Goal: Task Accomplishment & Management: Use online tool/utility

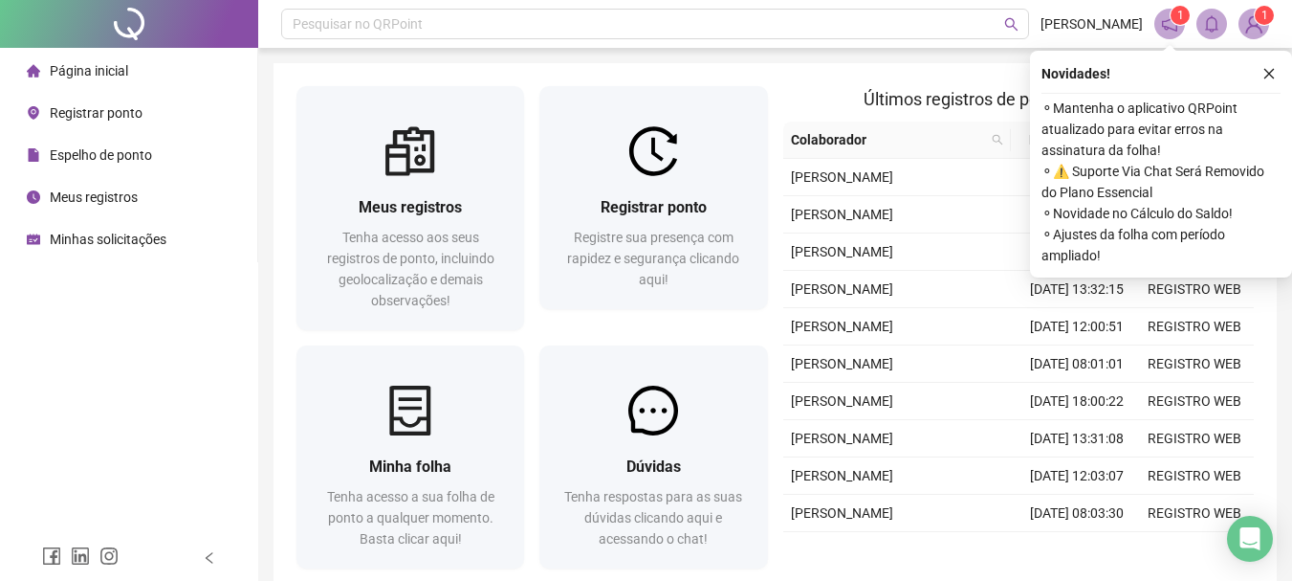
click at [102, 111] on span "Registrar ponto" at bounding box center [96, 112] width 93 height 15
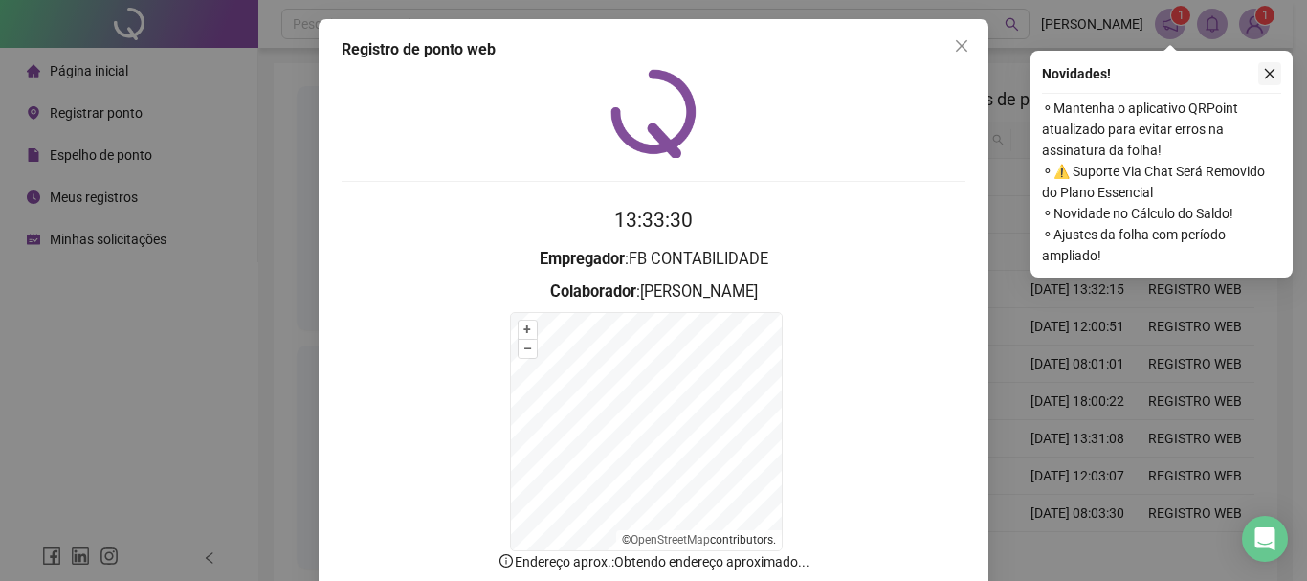
click at [1268, 68] on icon "close" at bounding box center [1269, 73] width 13 height 13
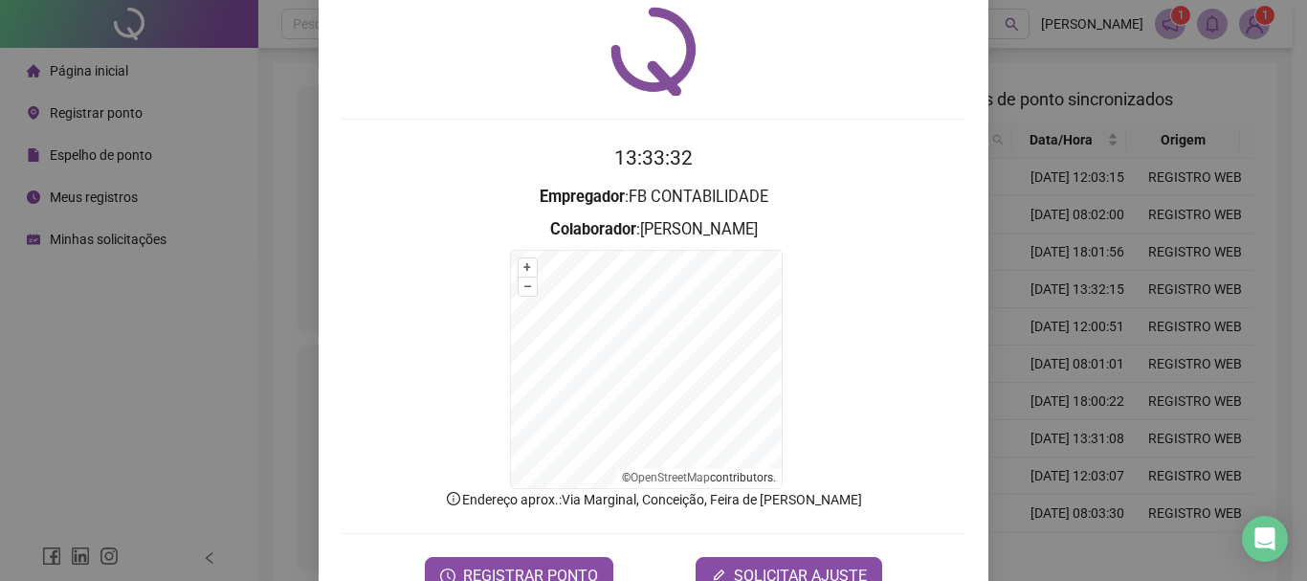
scroll to position [96, 0]
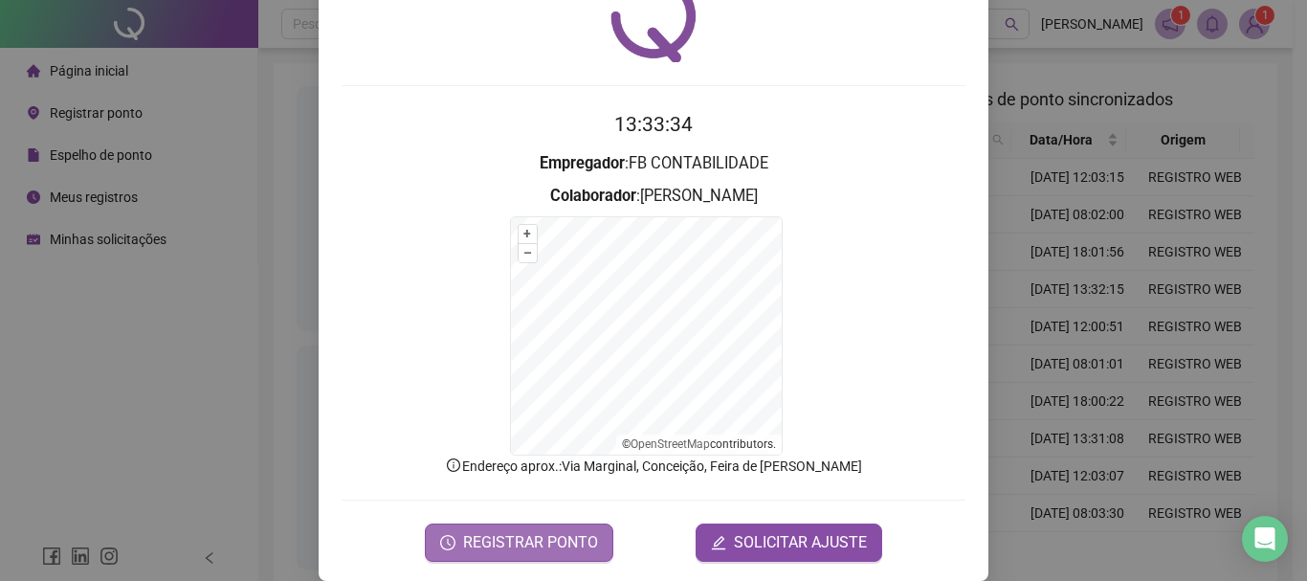
click at [530, 543] on span "REGISTRAR PONTO" at bounding box center [530, 542] width 135 height 23
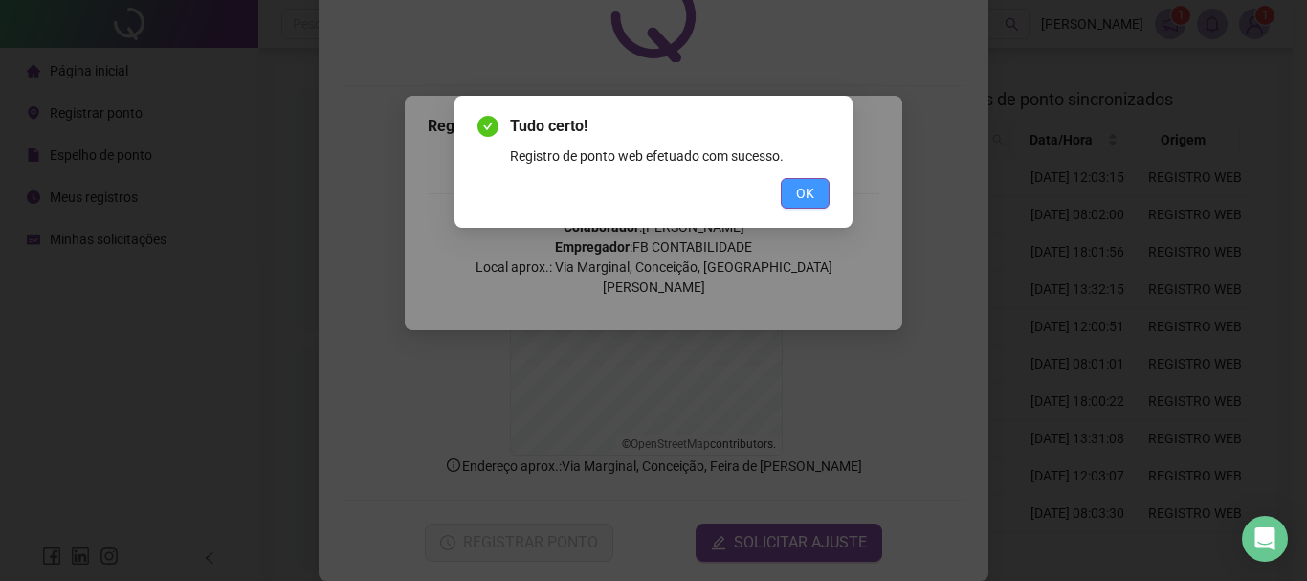
click at [810, 190] on span "OK" at bounding box center [805, 193] width 18 height 21
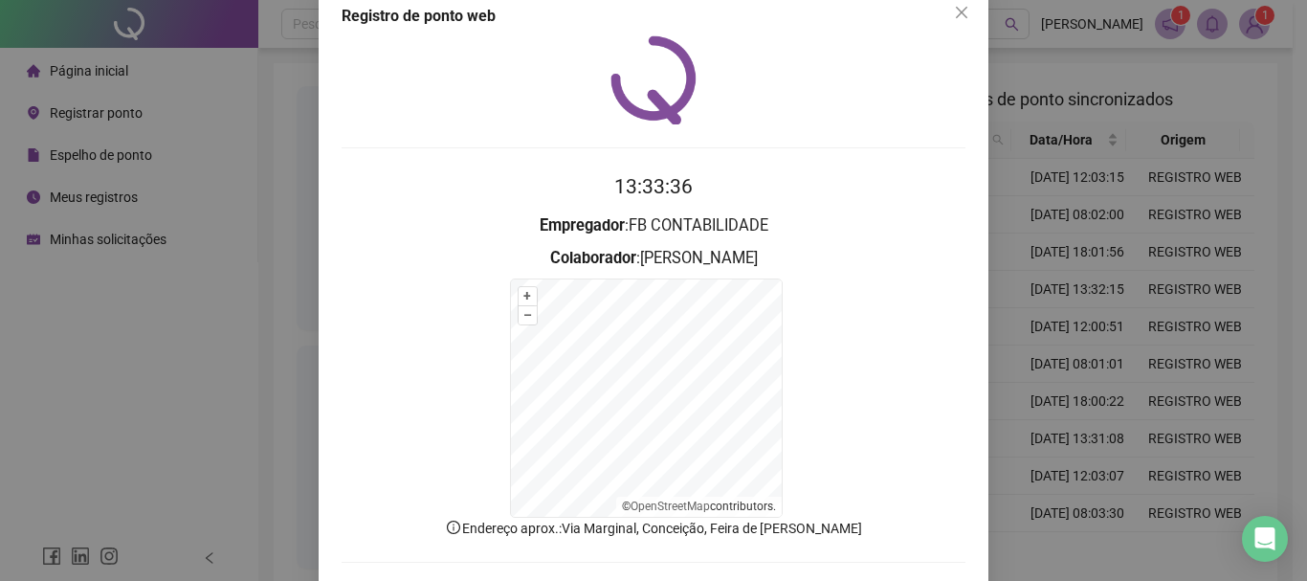
scroll to position [0, 0]
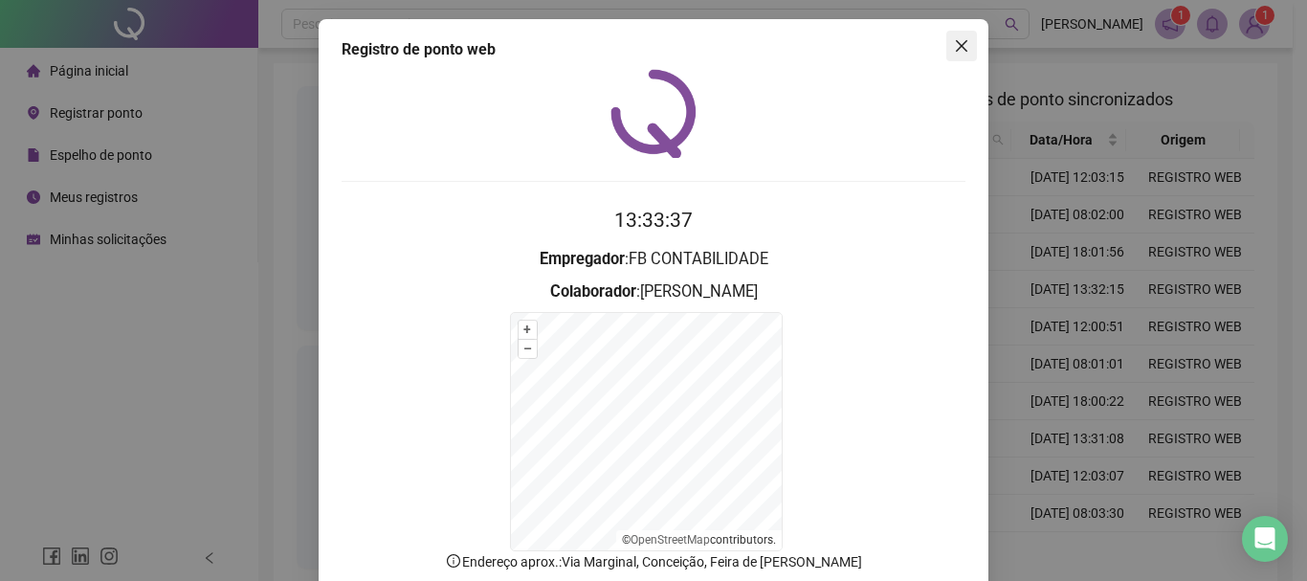
click at [958, 46] on icon "close" at bounding box center [961, 45] width 15 height 15
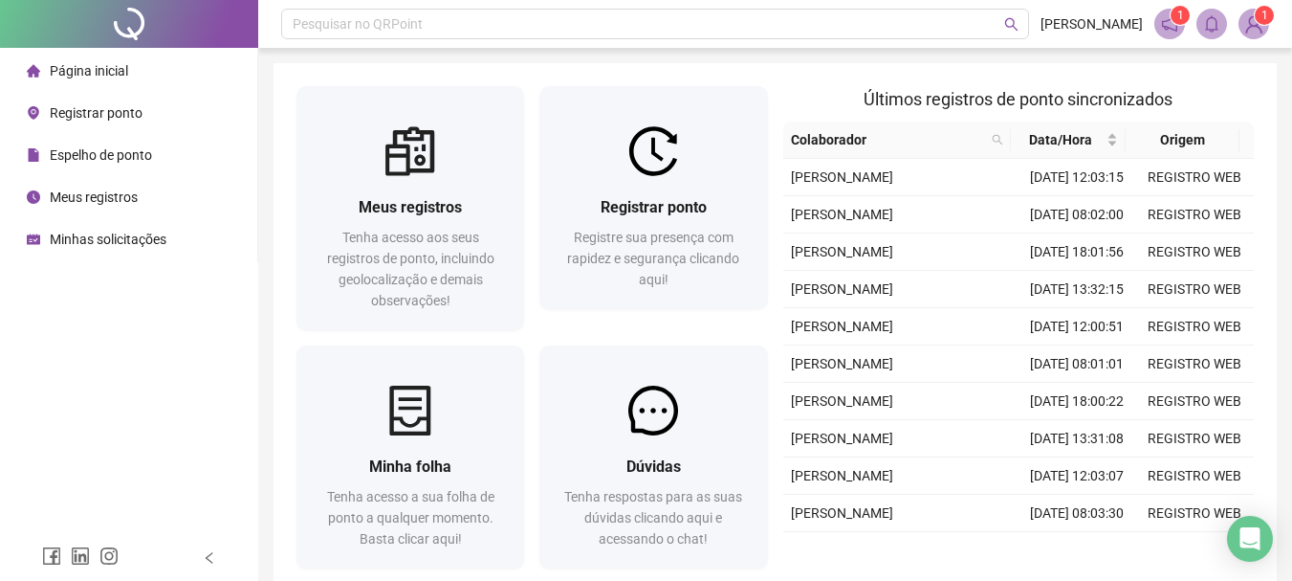
click at [125, 192] on span "Meus registros" at bounding box center [94, 196] width 88 height 15
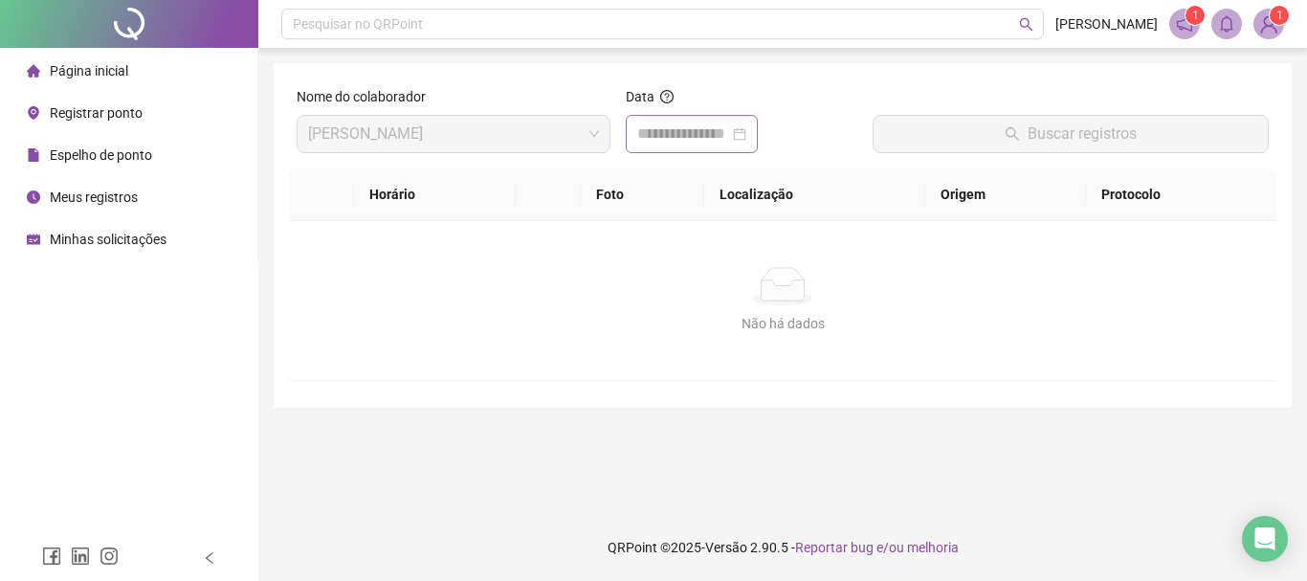
click at [746, 133] on div at bounding box center [691, 133] width 109 height 23
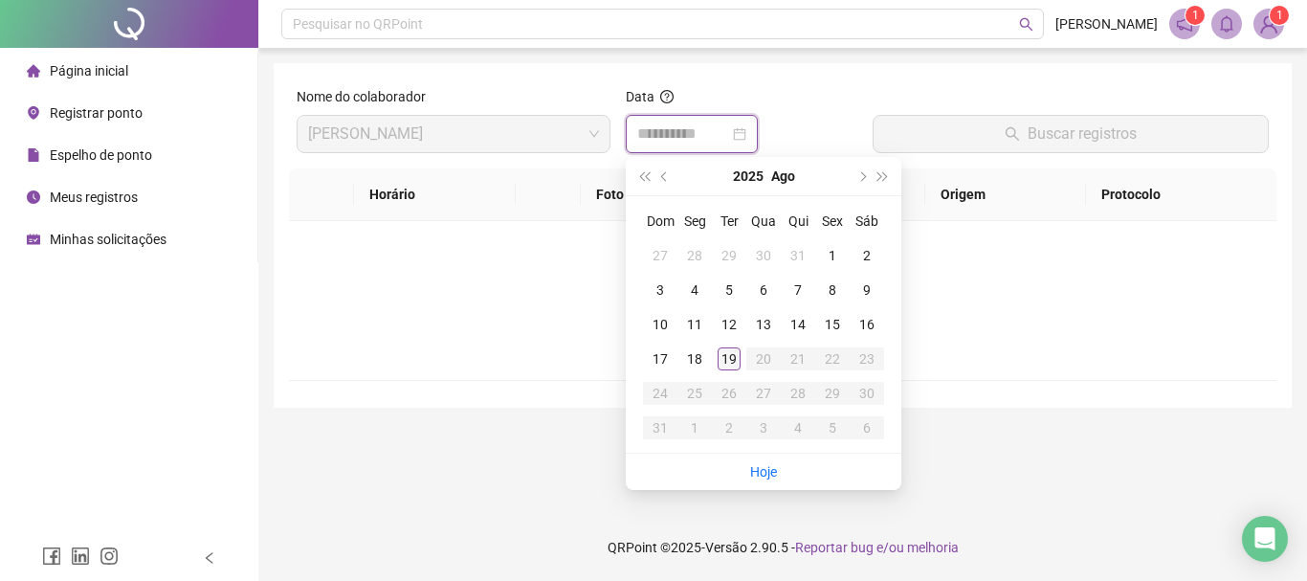
type input "**********"
click at [729, 361] on div "19" at bounding box center [728, 358] width 23 height 23
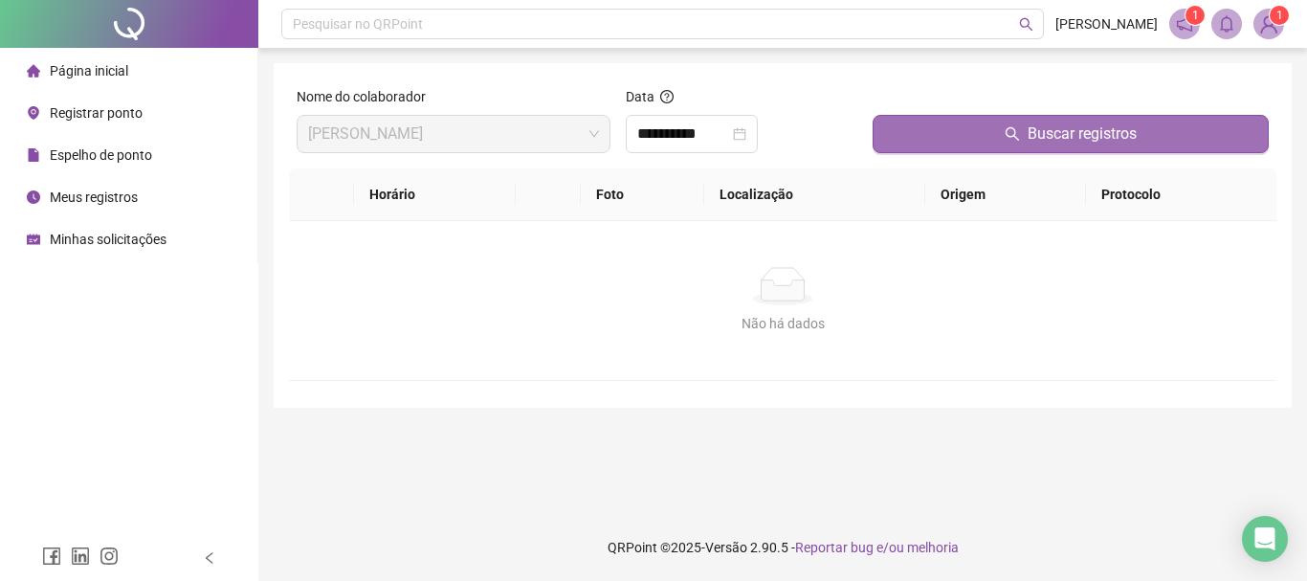
click at [1094, 141] on span "Buscar registros" at bounding box center [1081, 133] width 109 height 23
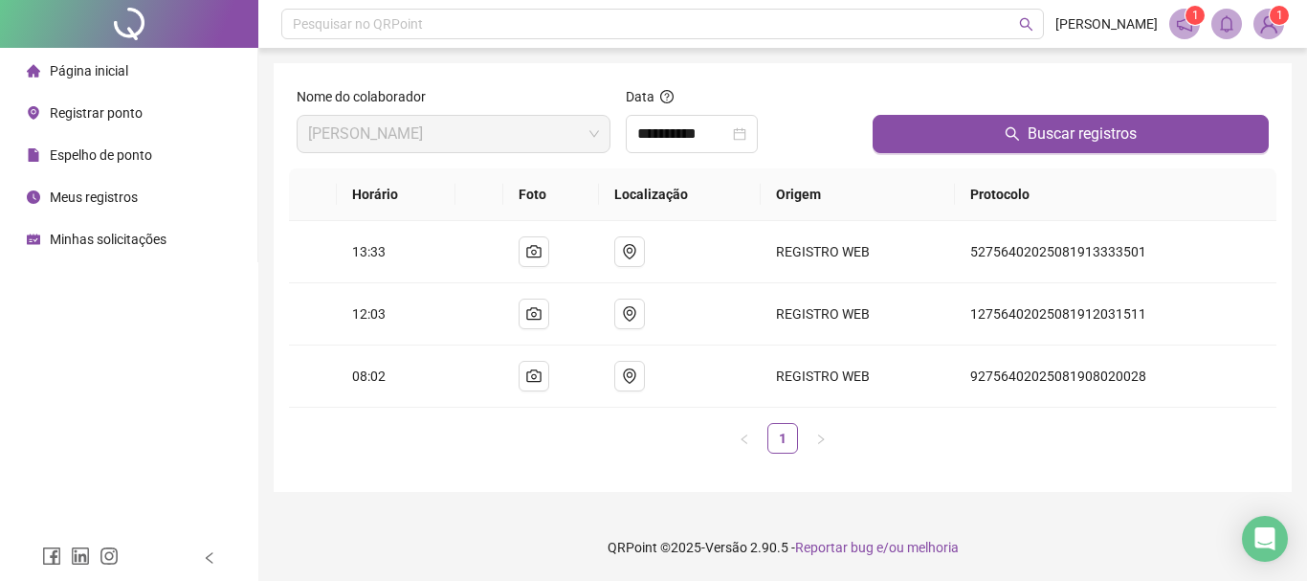
click at [1264, 25] on img at bounding box center [1268, 24] width 29 height 29
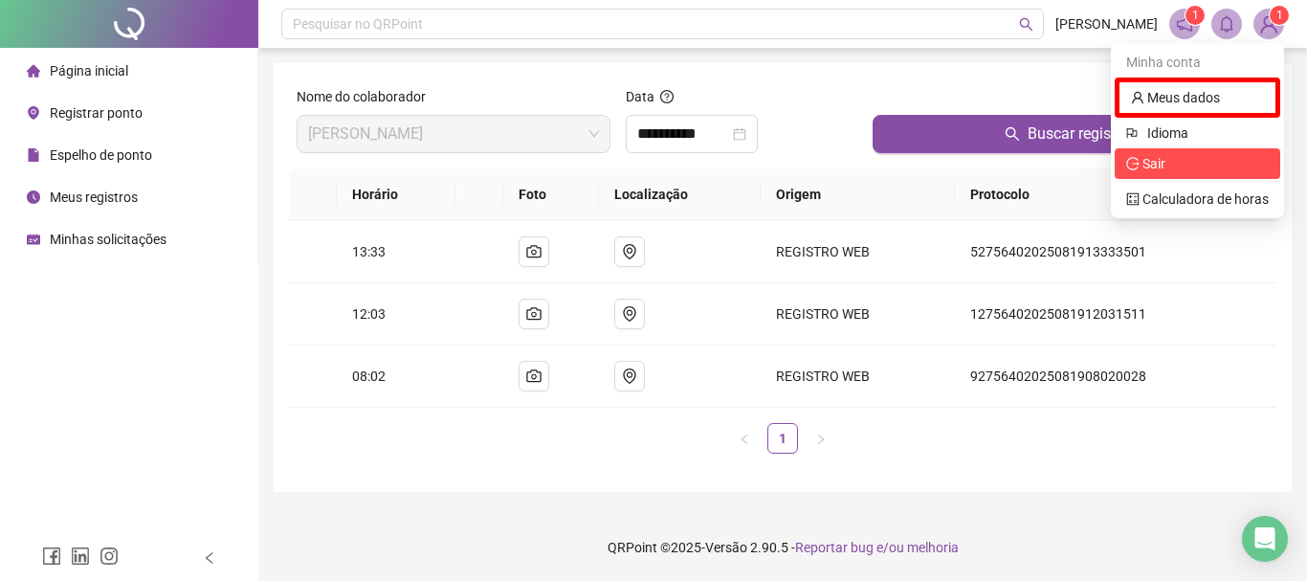
click at [1172, 164] on span "Sair" at bounding box center [1197, 163] width 143 height 21
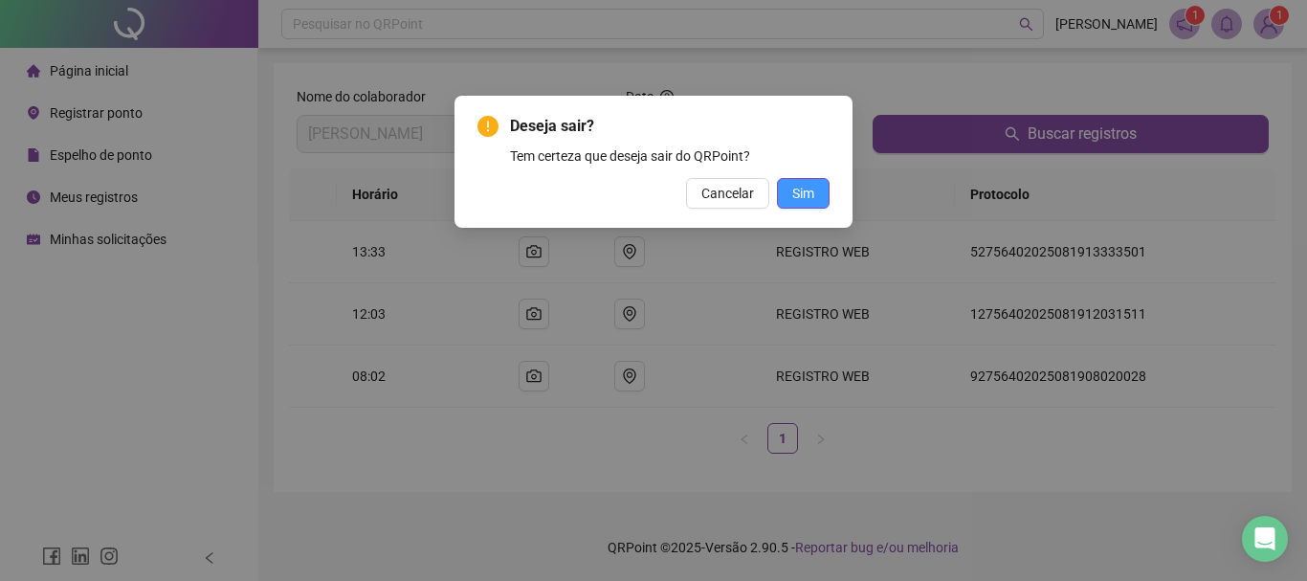
click at [817, 191] on button "Sim" at bounding box center [803, 193] width 53 height 31
